Goal: Book appointment/travel/reservation

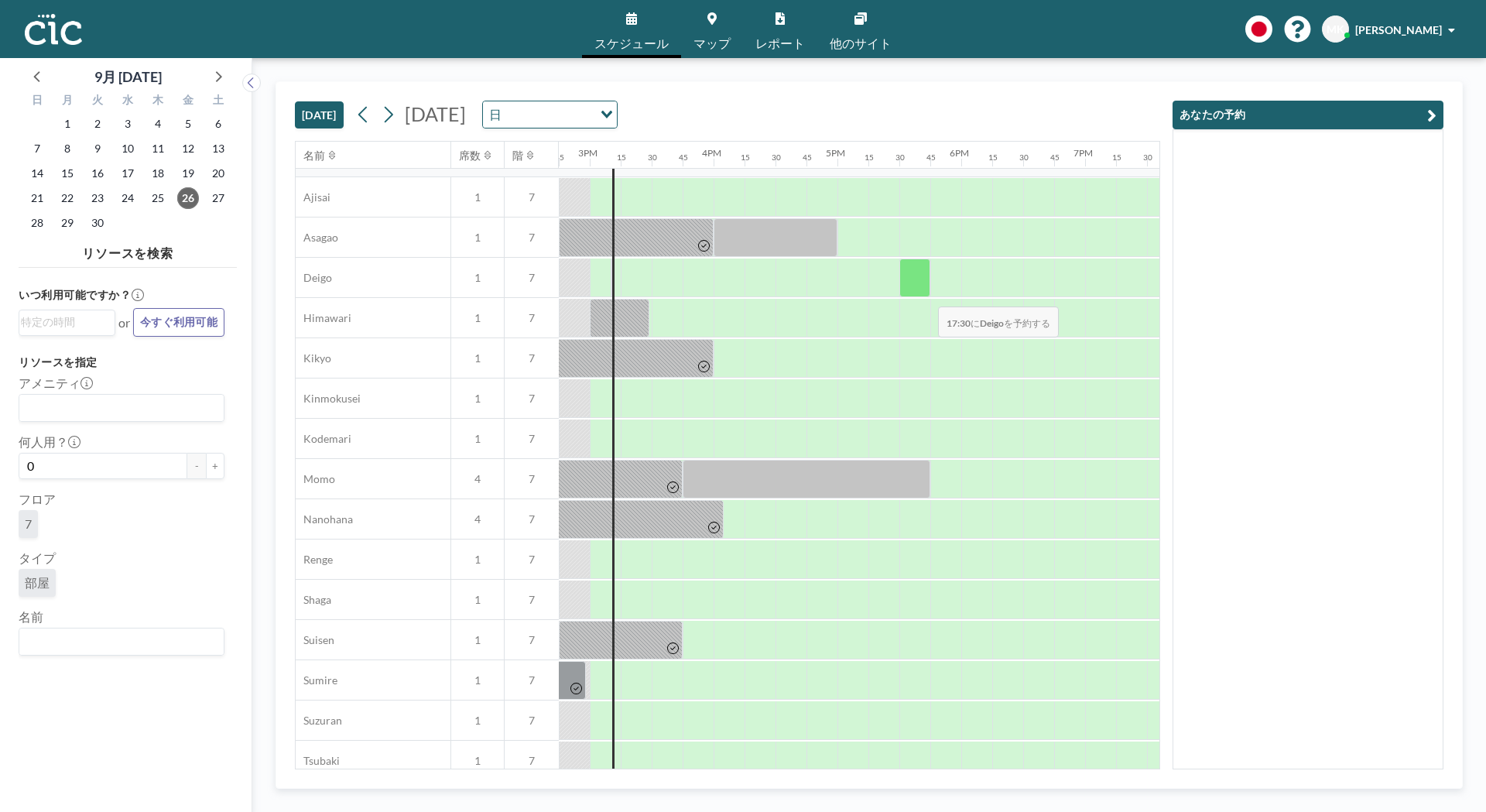
scroll to position [446, 1826]
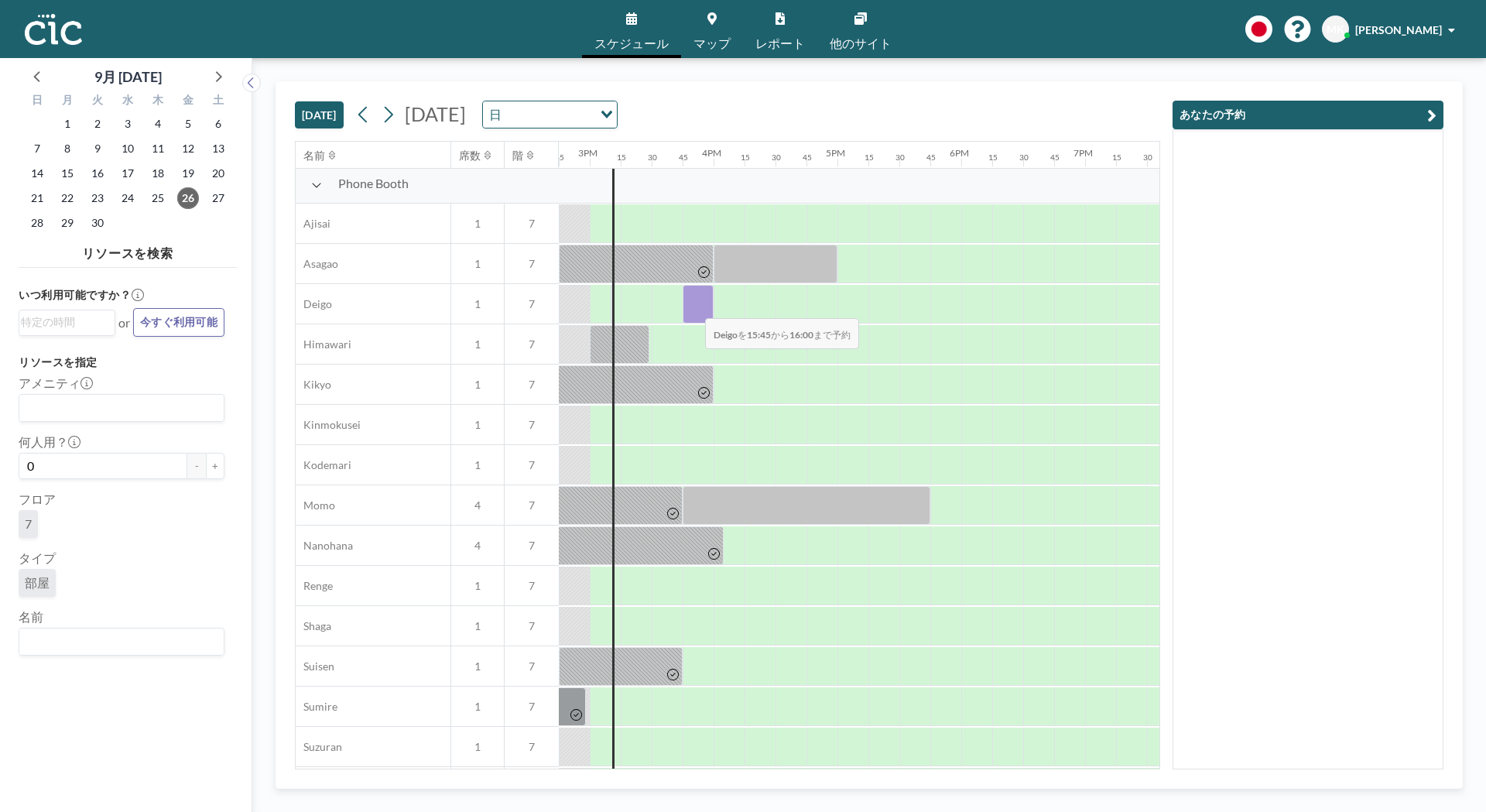
click at [692, 309] on div at bounding box center [698, 304] width 31 height 39
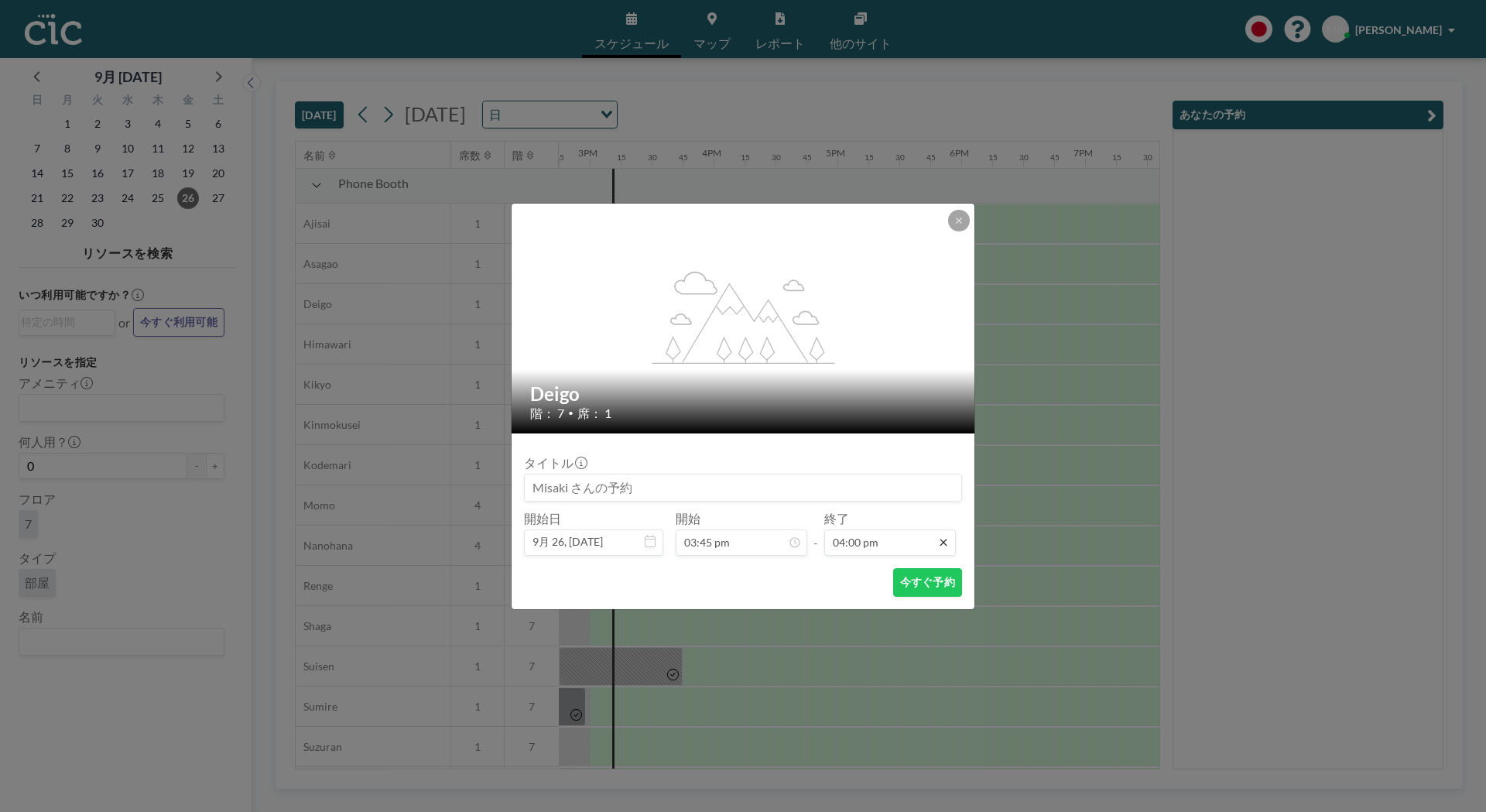
click at [947, 542] on icon at bounding box center [943, 542] width 13 height 13
click at [940, 539] on icon at bounding box center [943, 542] width 13 height 13
click at [942, 539] on icon at bounding box center [943, 542] width 7 height 7
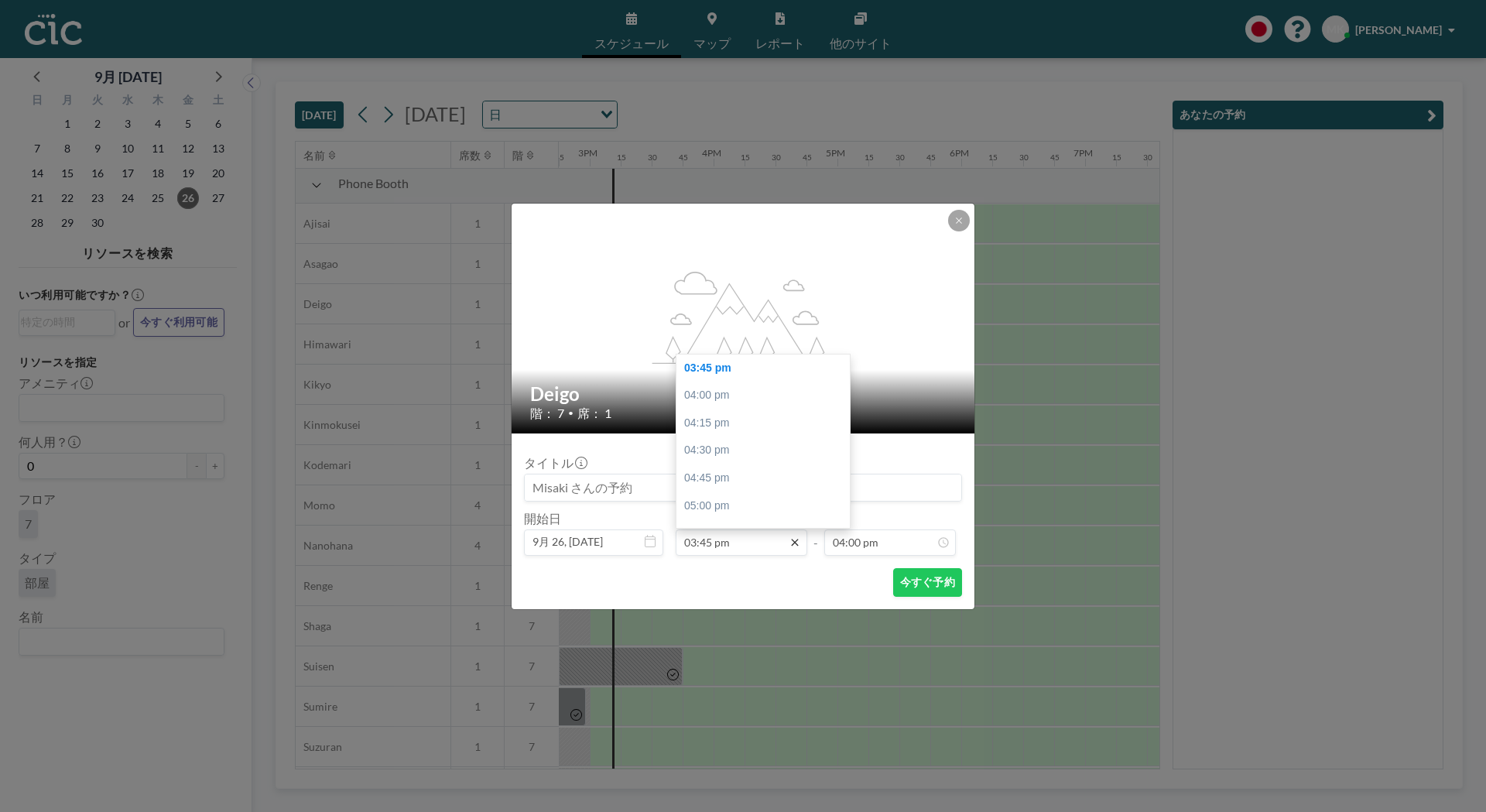
click at [791, 547] on div "03:45 pm" at bounding box center [741, 542] width 131 height 26
click at [717, 366] on div "03:15 pm" at bounding box center [767, 368] width 181 height 28
type input "03:15 pm"
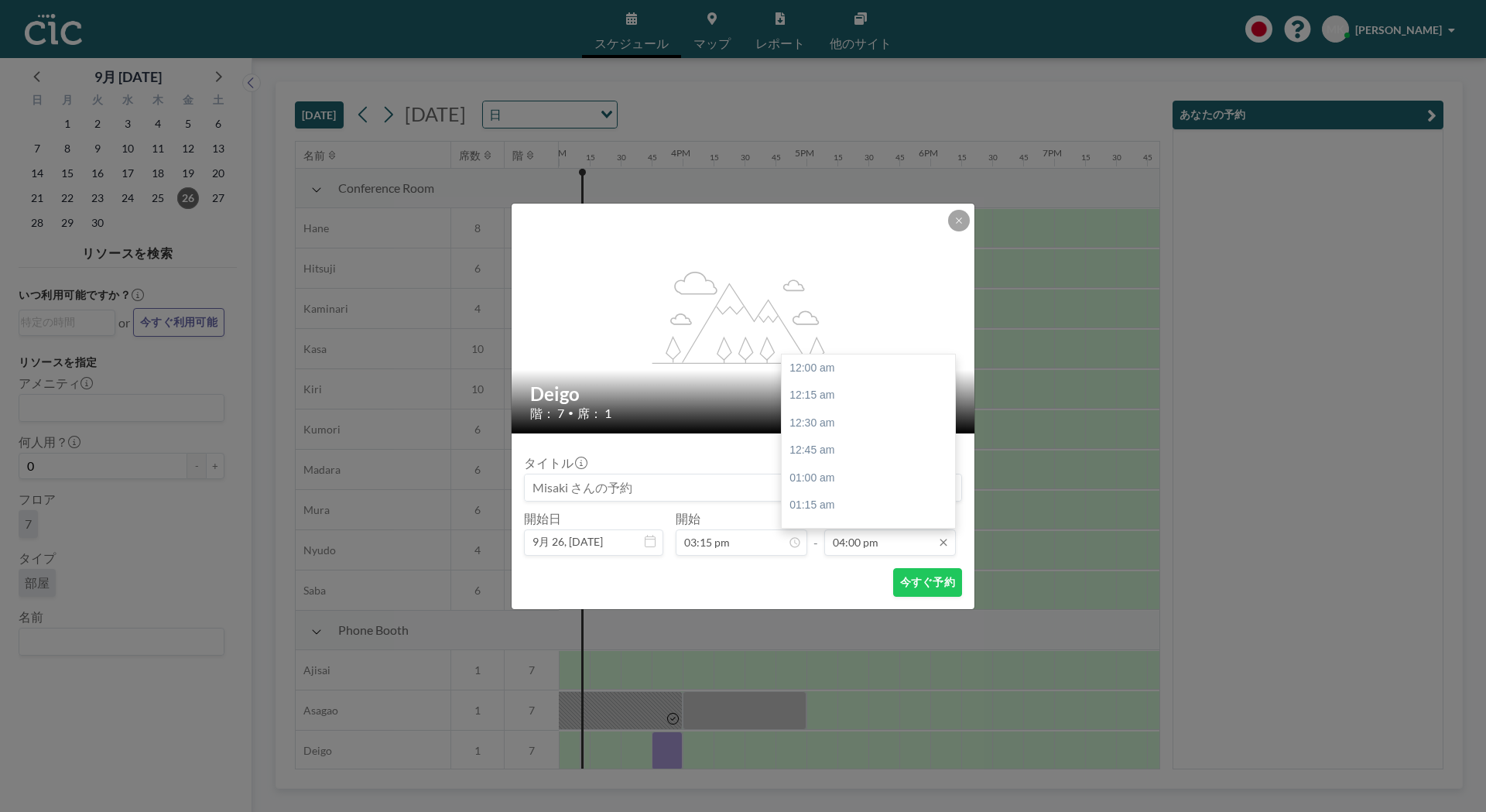
scroll to position [1763, 0]
click at [850, 433] on div "04:30 pm" at bounding box center [872, 423] width 181 height 28
type input "04:30 pm"
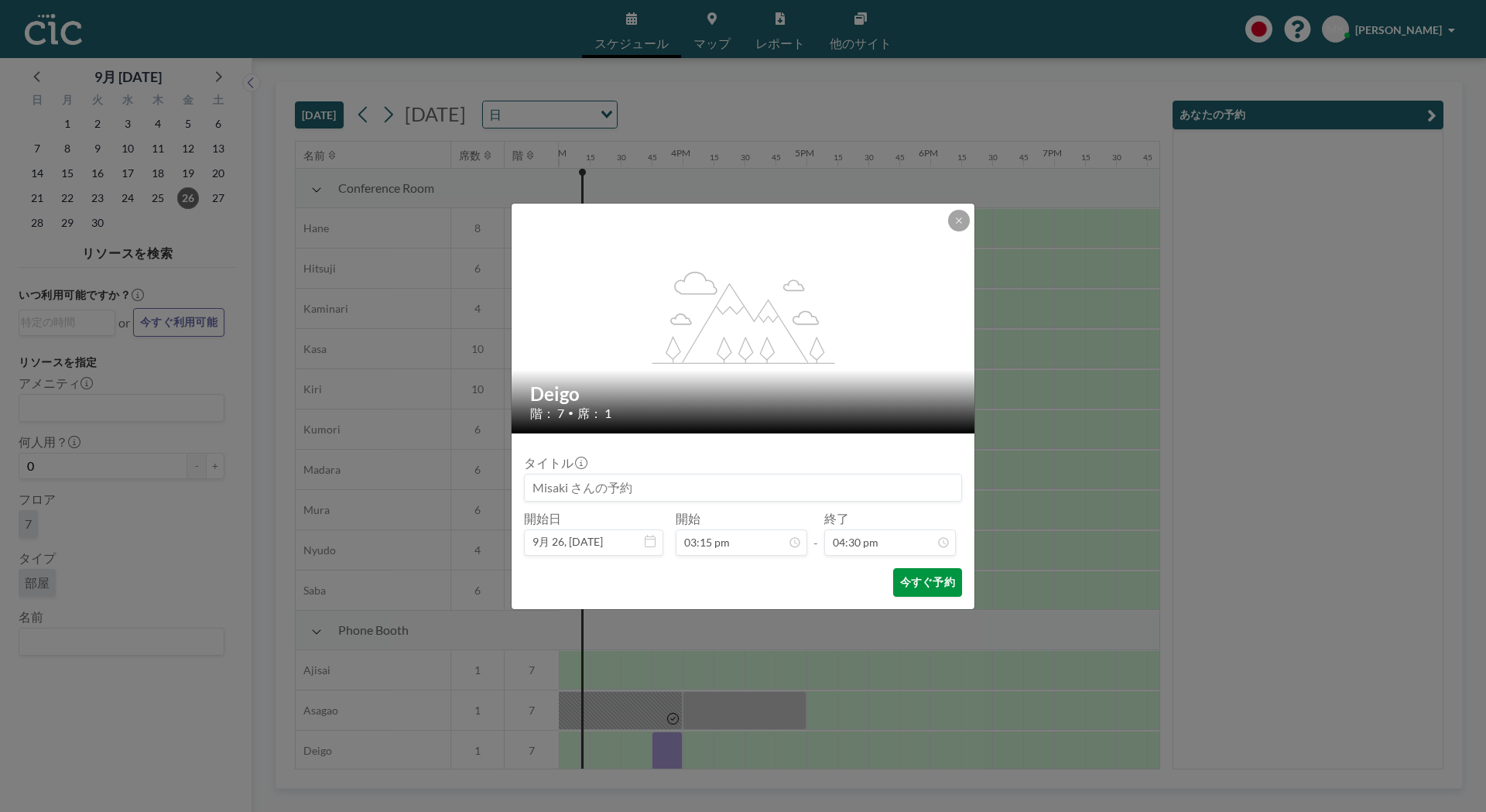
click at [912, 585] on button "今すぐ予約" at bounding box center [927, 582] width 69 height 29
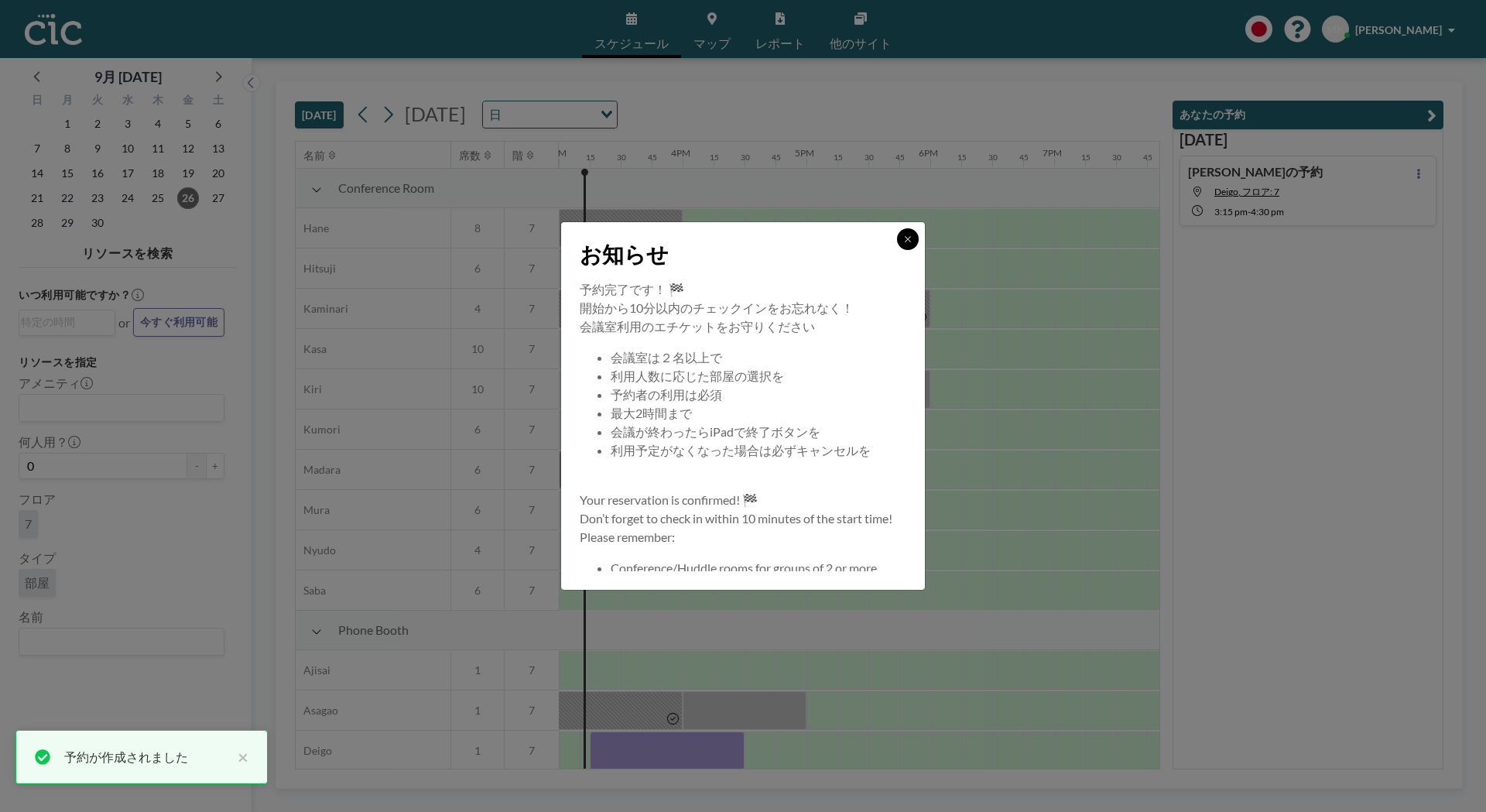
click at [902, 243] on button at bounding box center [908, 239] width 22 height 22
